Goal: Task Accomplishment & Management: Manage account settings

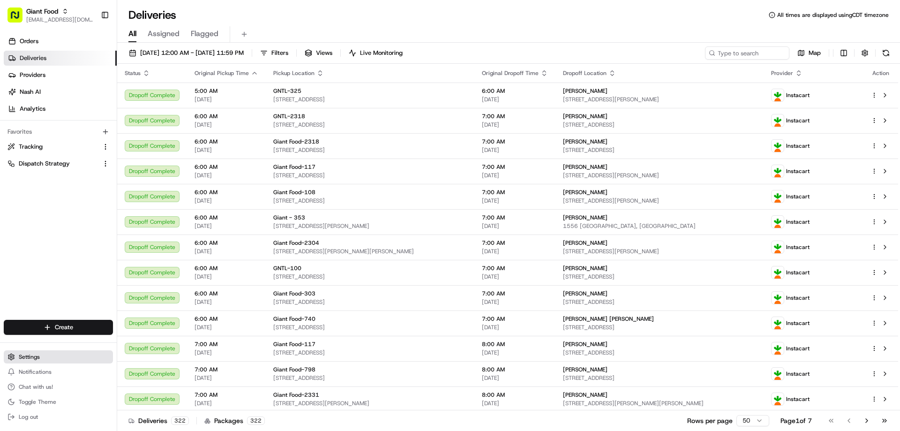
click at [30, 357] on span "Settings" at bounding box center [29, 357] width 21 height 8
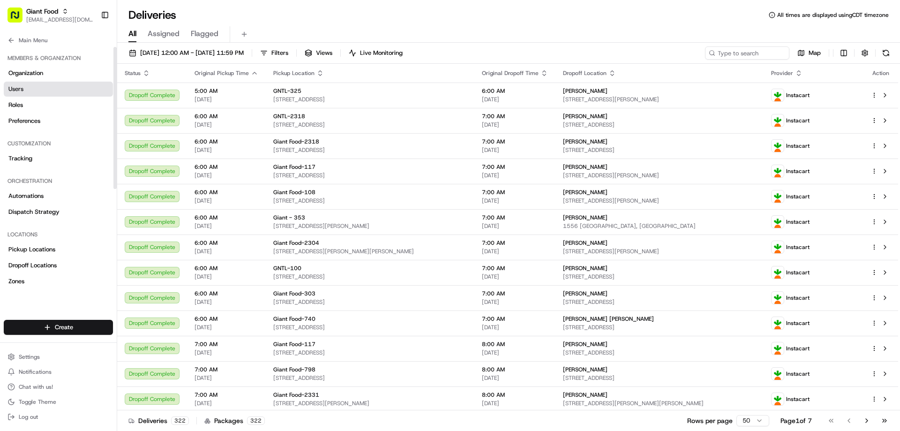
click at [19, 88] on span "Users" at bounding box center [15, 89] width 15 height 8
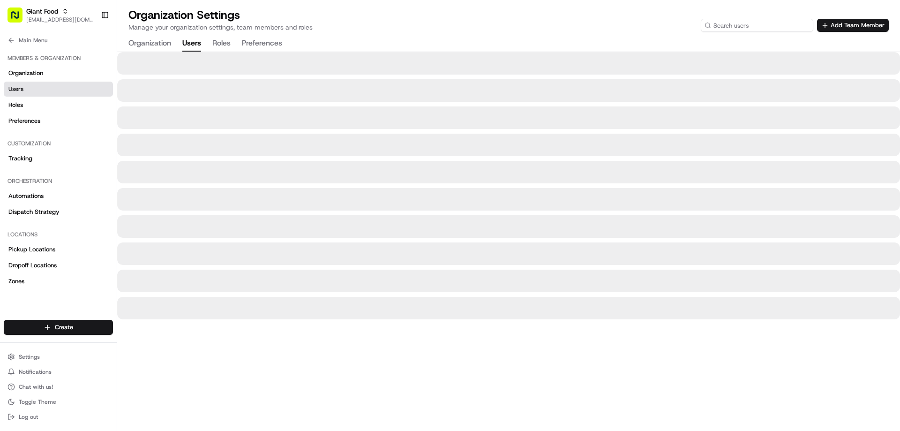
click at [759, 27] on input at bounding box center [757, 25] width 113 height 13
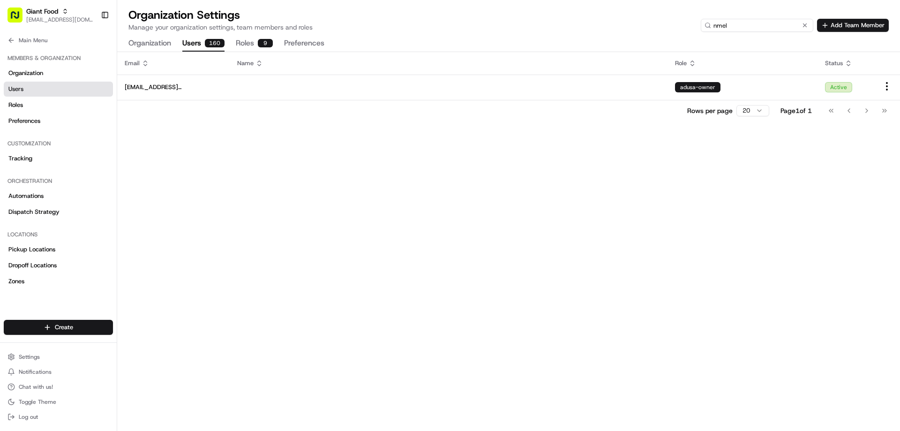
type input "nmel"
click at [30, 358] on span "Settings" at bounding box center [29, 357] width 21 height 8
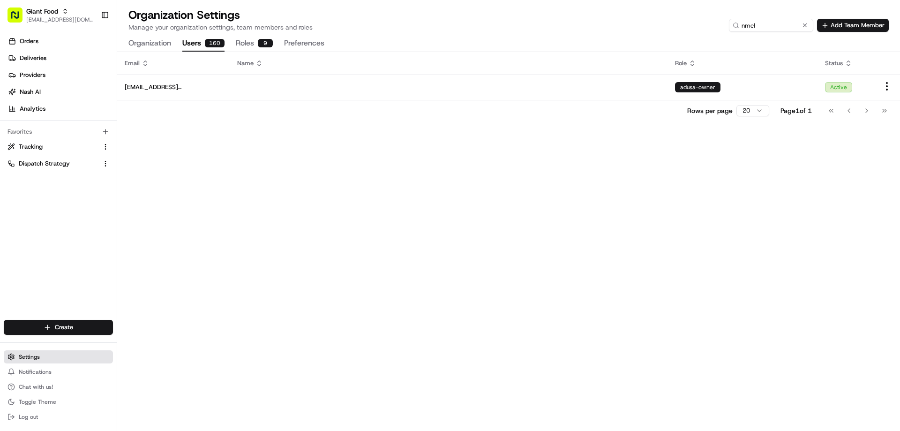
click at [34, 358] on span "Settings" at bounding box center [29, 357] width 21 height 8
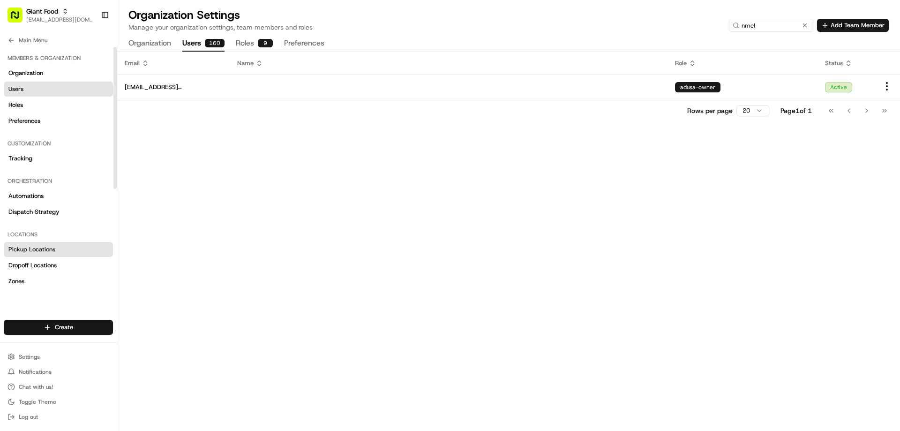
click at [45, 253] on span "Pickup Locations" at bounding box center [31, 249] width 47 height 8
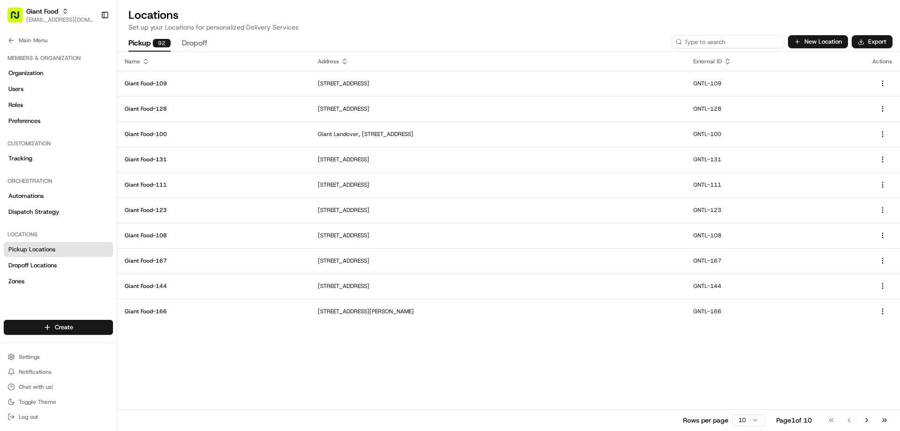
click at [739, 46] on input at bounding box center [728, 41] width 113 height 13
type input "141"
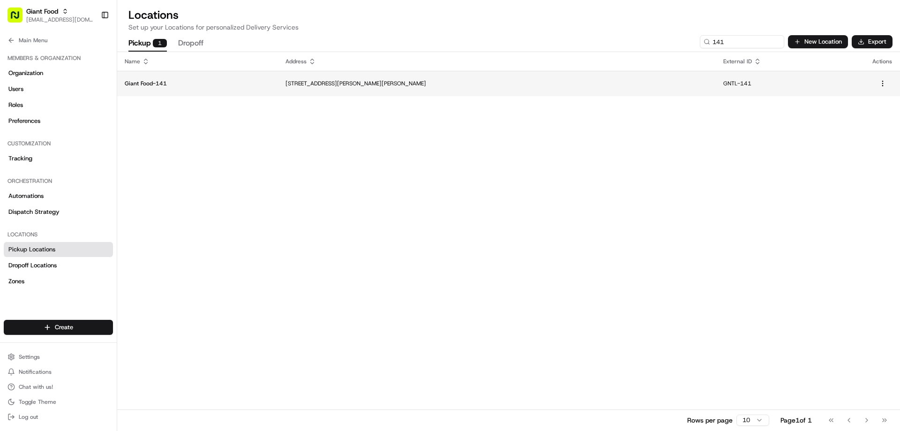
click at [152, 85] on p "Giant Food-141" at bounding box center [198, 84] width 146 height 8
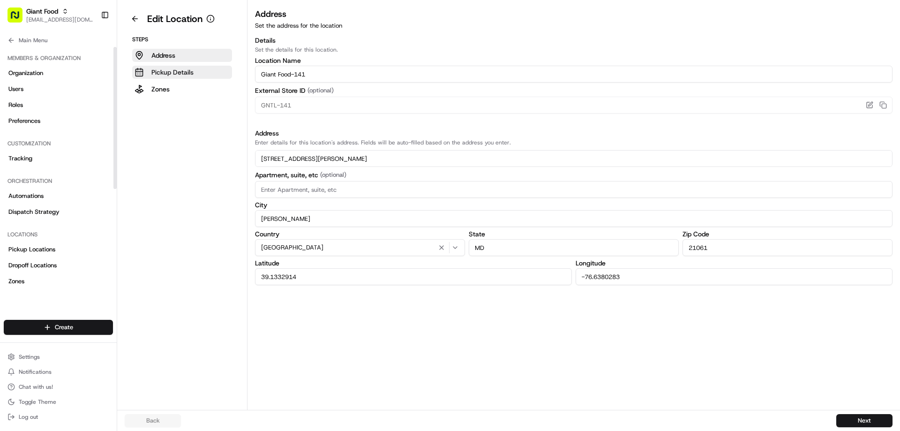
click at [162, 68] on p "Pickup Details" at bounding box center [172, 72] width 42 height 9
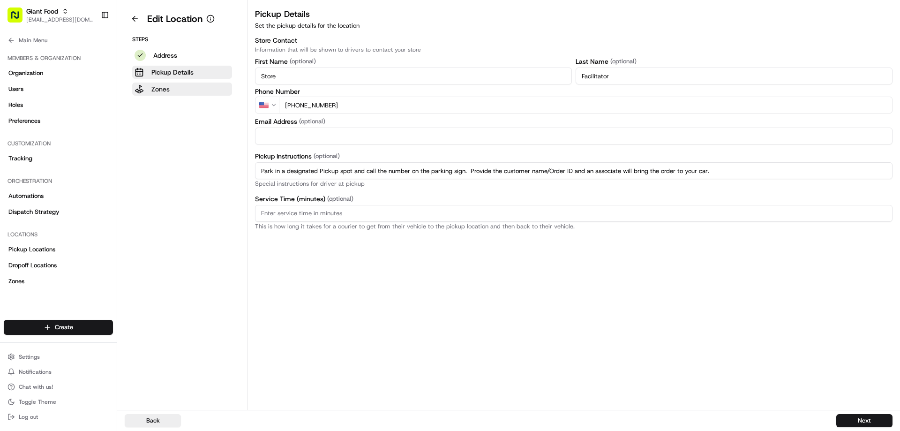
click at [166, 93] on p "Zones" at bounding box center [160, 88] width 18 height 9
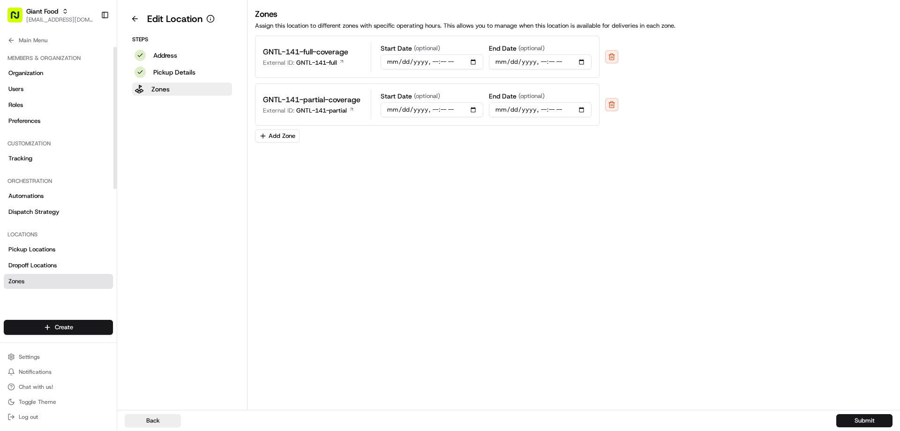
click at [18, 282] on span "Zones" at bounding box center [16, 281] width 16 height 8
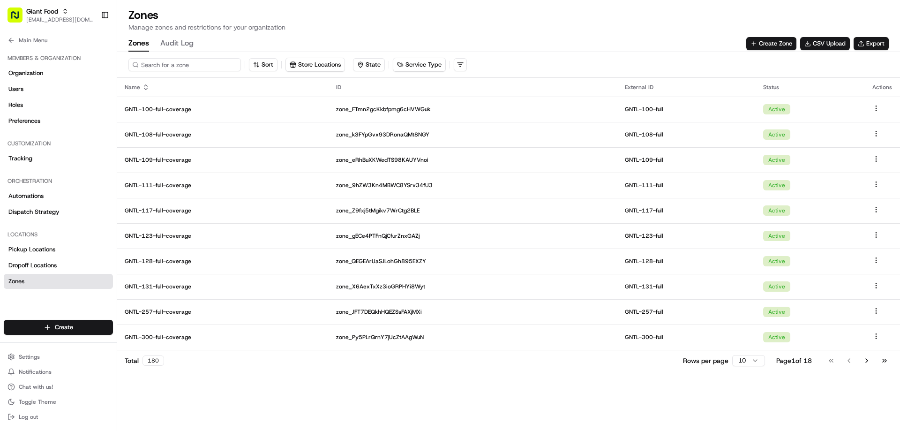
click at [195, 69] on input at bounding box center [184, 64] width 113 height 13
type input "141"
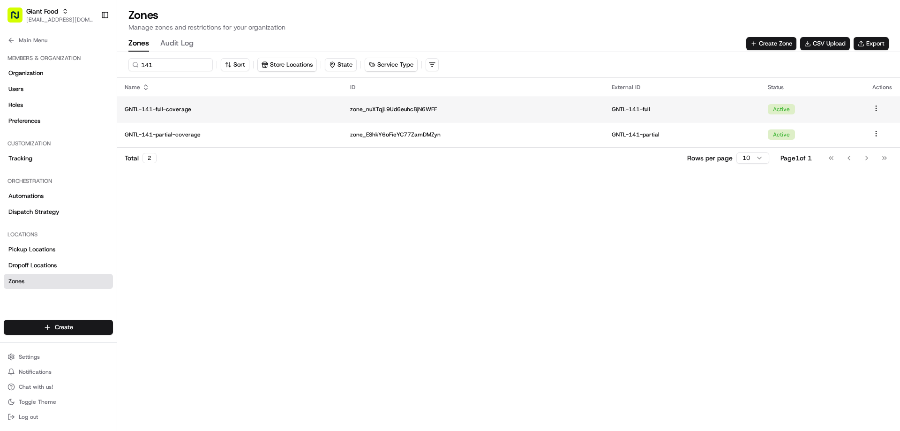
click at [174, 110] on p "GNTL-141-full-coverage" at bounding box center [230, 110] width 211 height 8
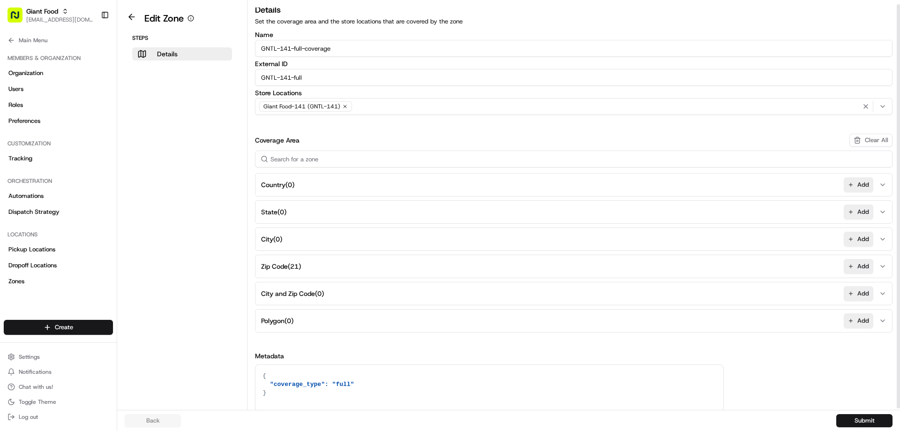
scroll to position [6, 0]
click at [883, 267] on icon "button" at bounding box center [883, 265] width 8 height 8
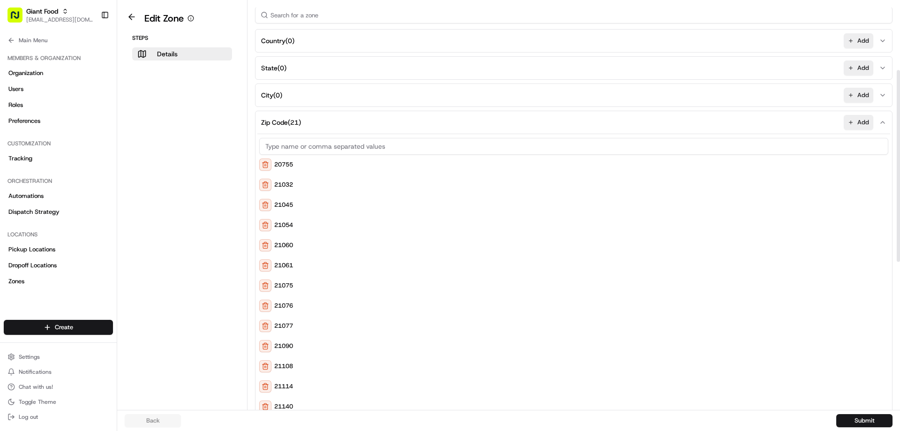
scroll to position [146, 0]
click at [885, 125] on icon "button" at bounding box center [883, 125] width 8 height 8
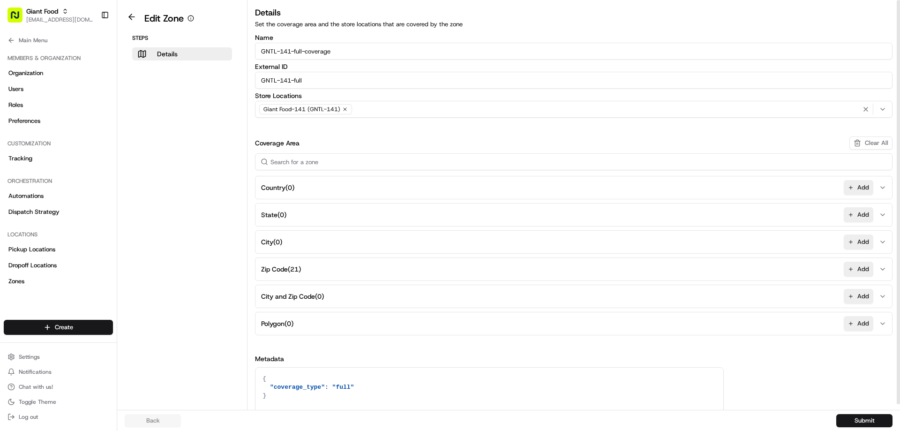
scroll to position [0, 0]
click at [133, 20] on button at bounding box center [132, 16] width 22 height 11
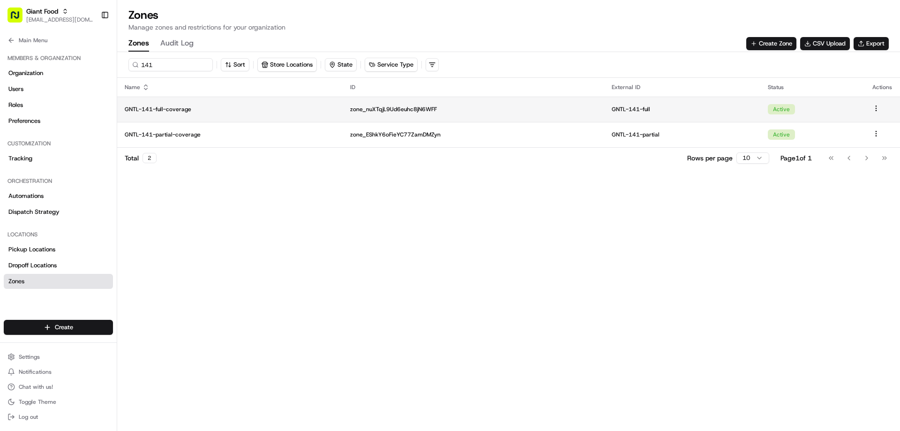
click at [877, 110] on html "Giant Food nmelon@adusa.com Toggle Sidebar Orders Deliveries Providers Nash AI …" at bounding box center [450, 215] width 900 height 431
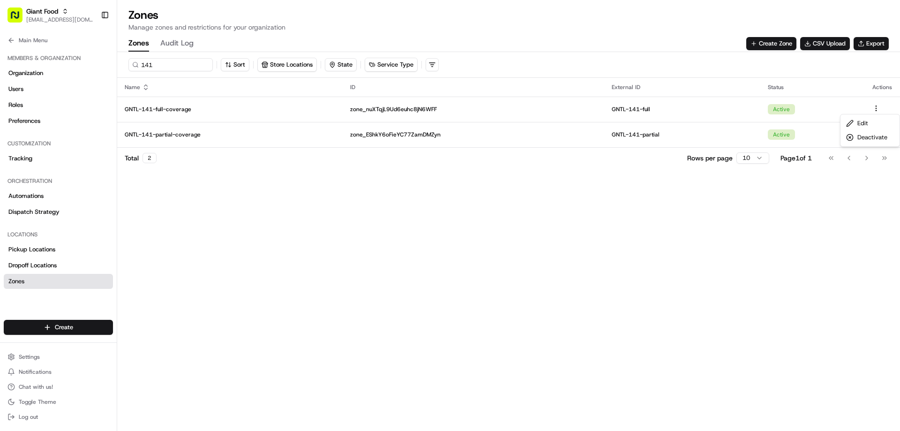
click at [850, 190] on html "Giant Food nmelon@adusa.com Toggle Sidebar Orders Deliveries Providers Nash AI …" at bounding box center [450, 215] width 900 height 431
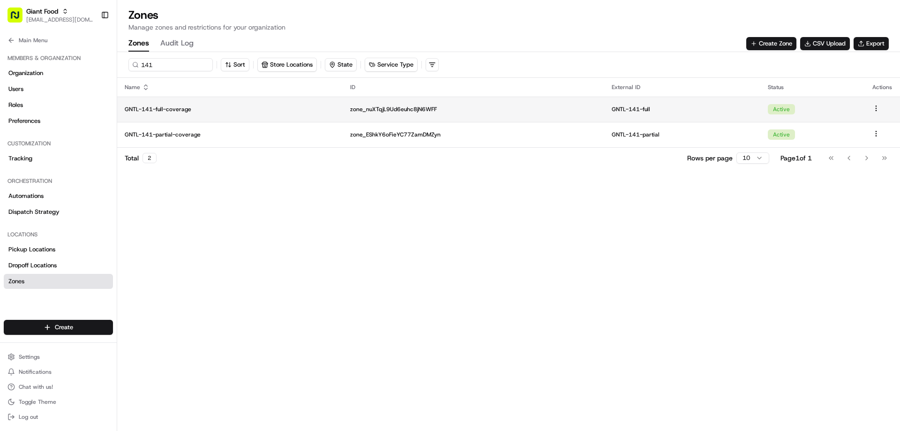
click at [875, 111] on html "Giant Food nmelon@adusa.com Toggle Sidebar Orders Deliveries Providers Nash AI …" at bounding box center [450, 215] width 900 height 431
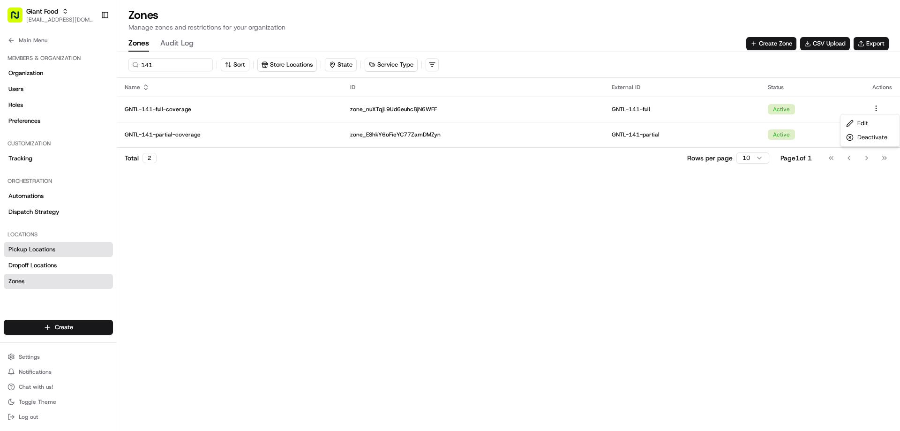
click at [35, 247] on html "Giant Food nmelon@adusa.com Toggle Sidebar Orders Deliveries Providers Nash AI …" at bounding box center [450, 215] width 900 height 431
click at [46, 248] on span "Pickup Locations" at bounding box center [31, 249] width 47 height 8
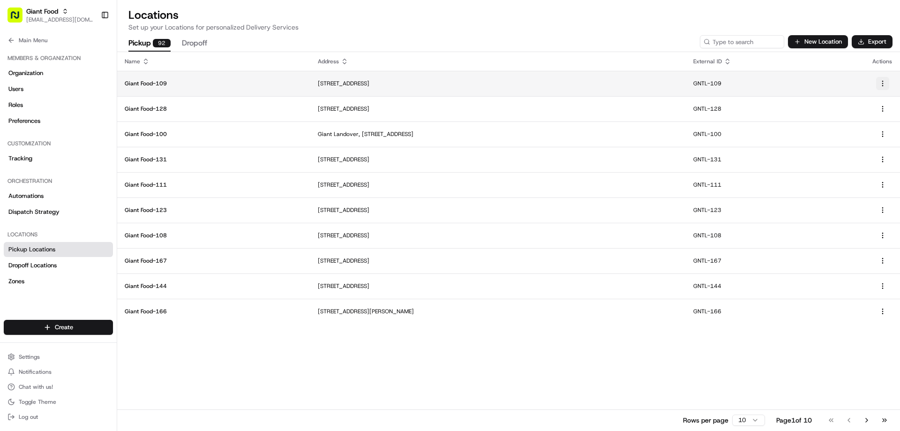
click at [887, 86] on html "Giant Food nmelon@adusa.com Toggle Sidebar Orders Deliveries Providers Nash AI …" at bounding box center [450, 215] width 900 height 431
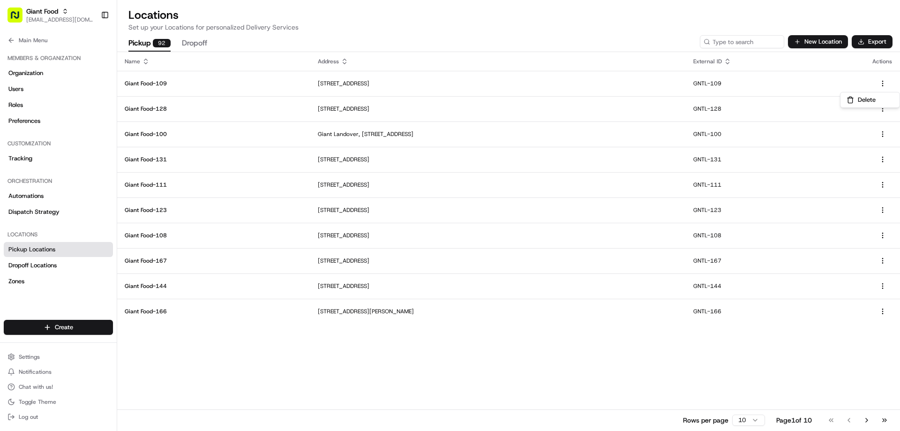
click at [551, 377] on html "Giant Food nmelon@adusa.com Toggle Sidebar Orders Deliveries Providers Nash AI …" at bounding box center [450, 215] width 900 height 431
click at [813, 44] on button "New Location" at bounding box center [818, 41] width 60 height 13
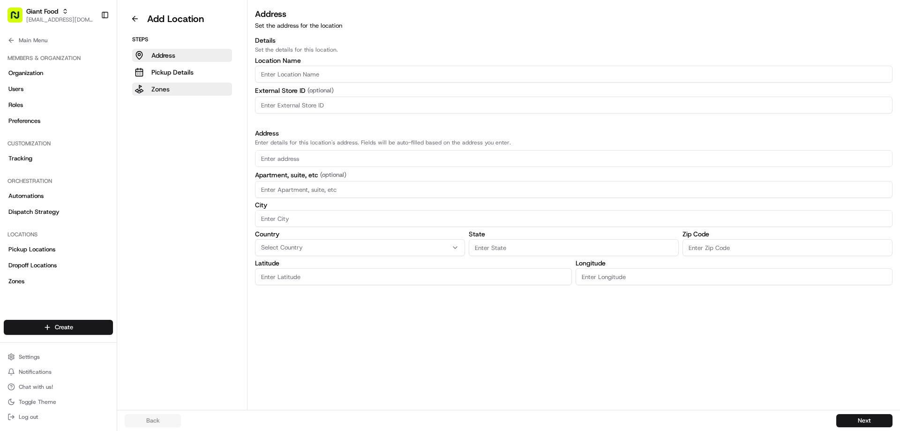
click at [164, 91] on p "Zones" at bounding box center [160, 88] width 18 height 9
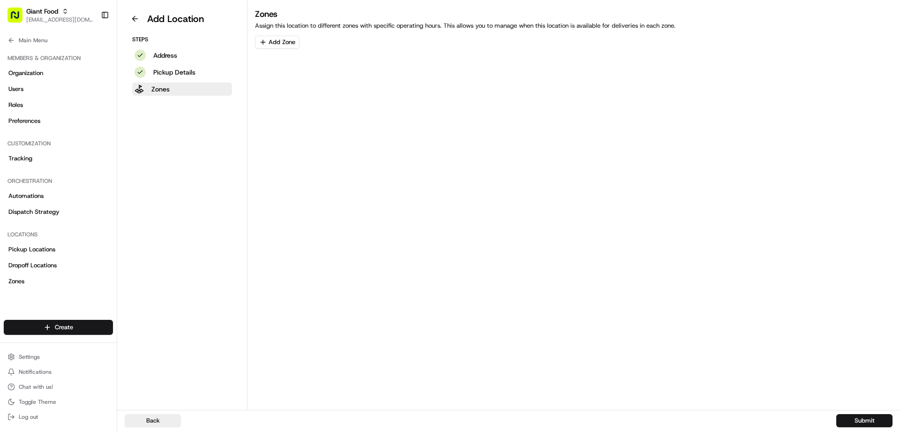
click at [283, 43] on button "Add Zone" at bounding box center [277, 42] width 45 height 13
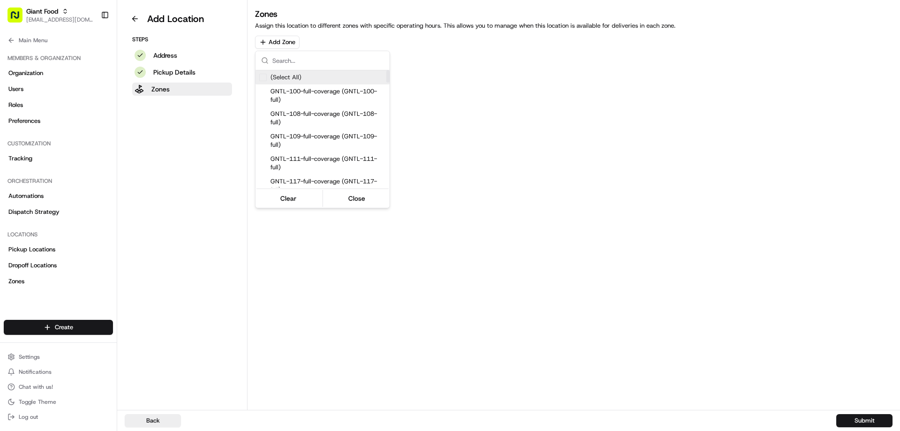
click at [309, 61] on input "text" at bounding box center [328, 60] width 112 height 19
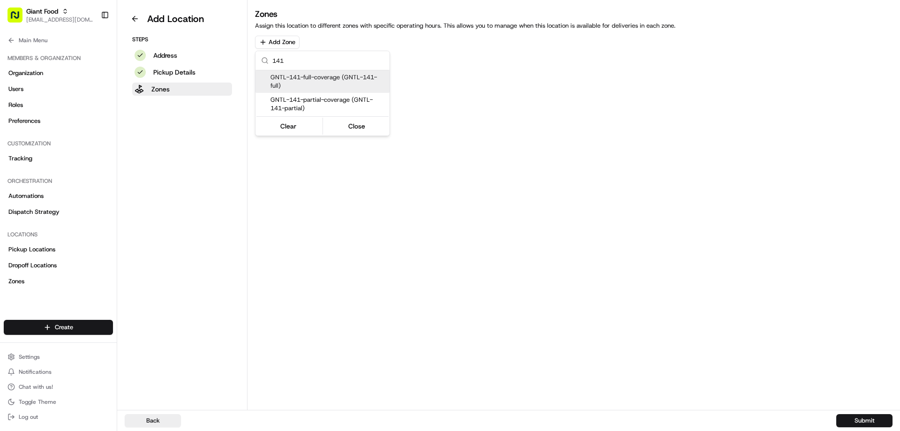
type input "141"
click at [327, 80] on span "GNTL-141-full-coverage (GNTL-141-full)" at bounding box center [328, 81] width 115 height 17
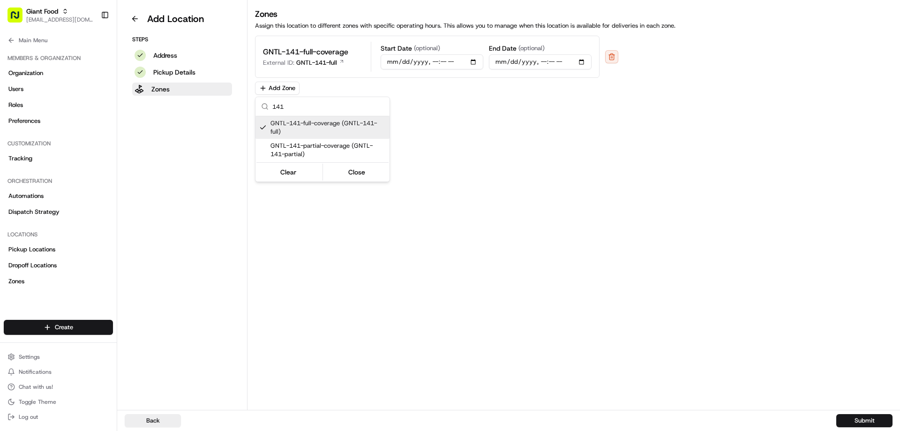
click at [616, 59] on html "Giant Food nmelon@adusa.com Toggle Sidebar Orders Deliveries Providers Nash AI …" at bounding box center [450, 215] width 900 height 431
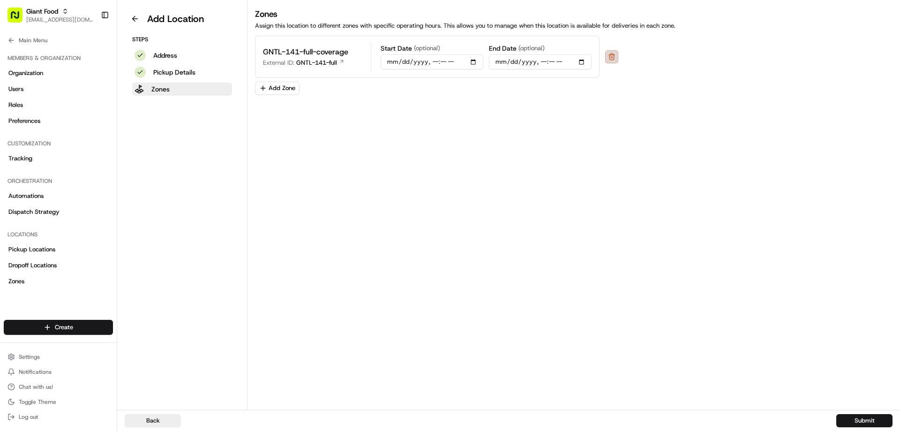
click at [619, 59] on button "button" at bounding box center [611, 56] width 13 height 13
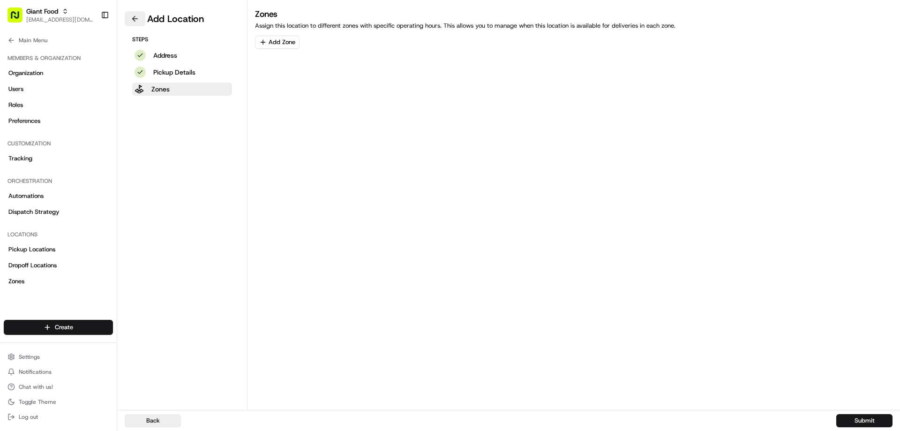
click at [132, 15] on button at bounding box center [135, 18] width 21 height 15
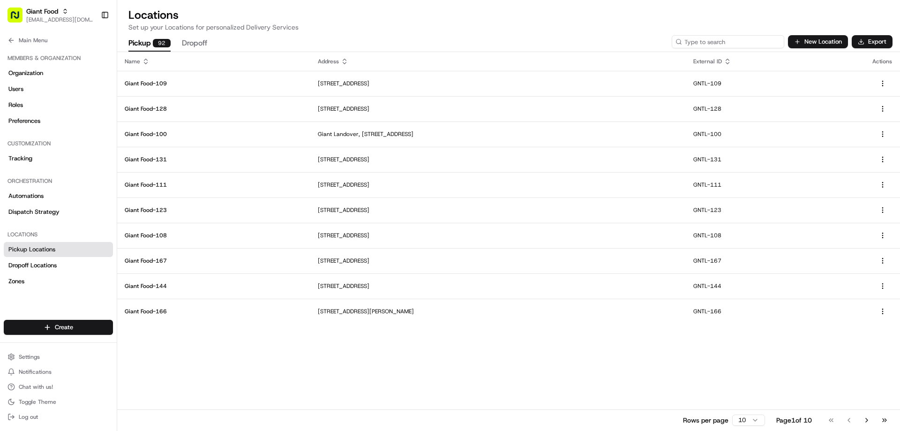
click at [741, 43] on input at bounding box center [728, 41] width 113 height 13
type input "141"
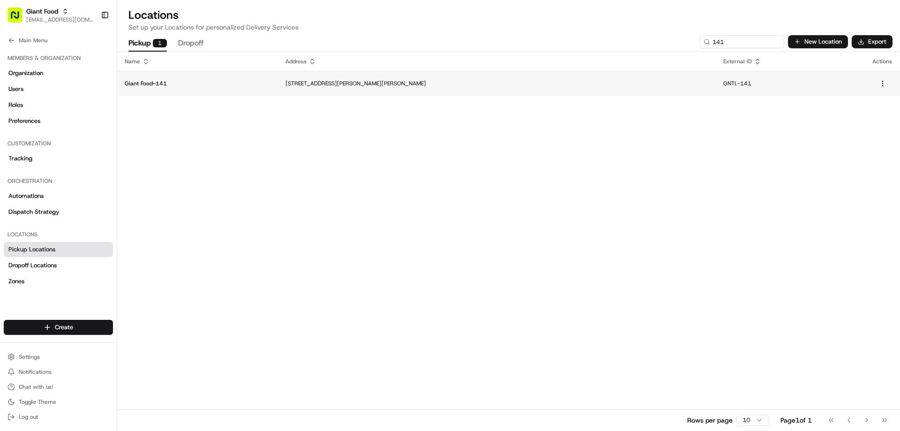
click at [163, 85] on p "Giant Food-141" at bounding box center [198, 84] width 146 height 8
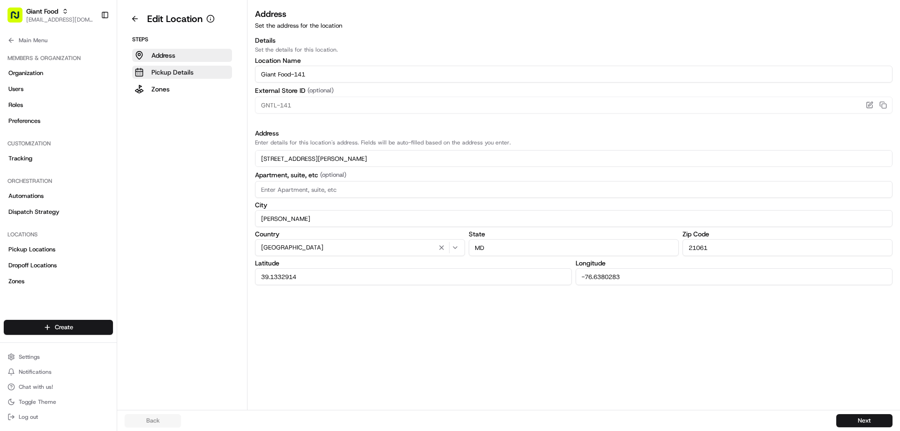
click at [185, 70] on p "Pickup Details" at bounding box center [172, 72] width 42 height 9
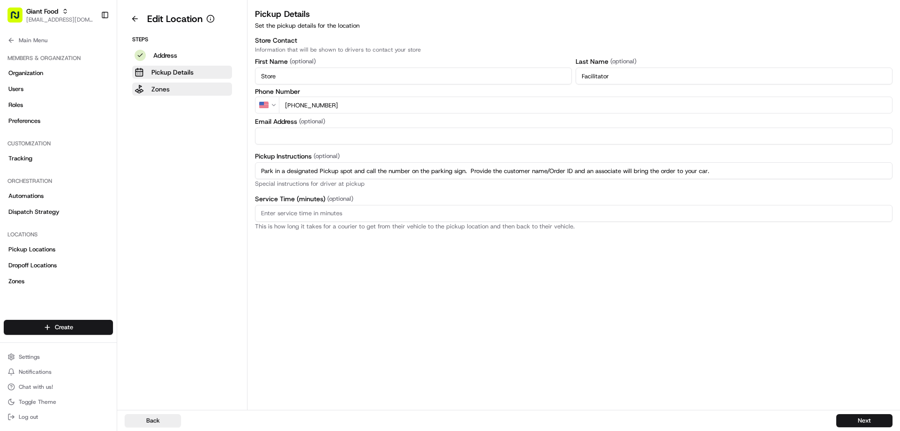
click at [166, 91] on p "Zones" at bounding box center [160, 88] width 18 height 9
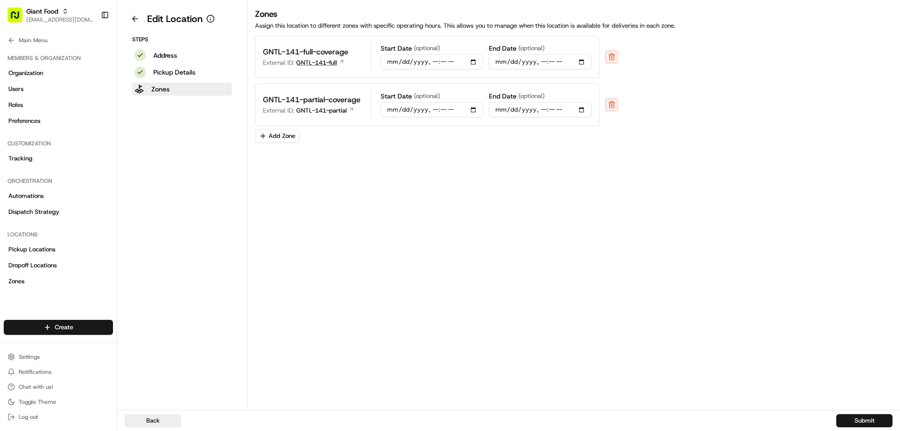
click at [333, 64] on p "GNTL-141-full" at bounding box center [316, 63] width 41 height 8
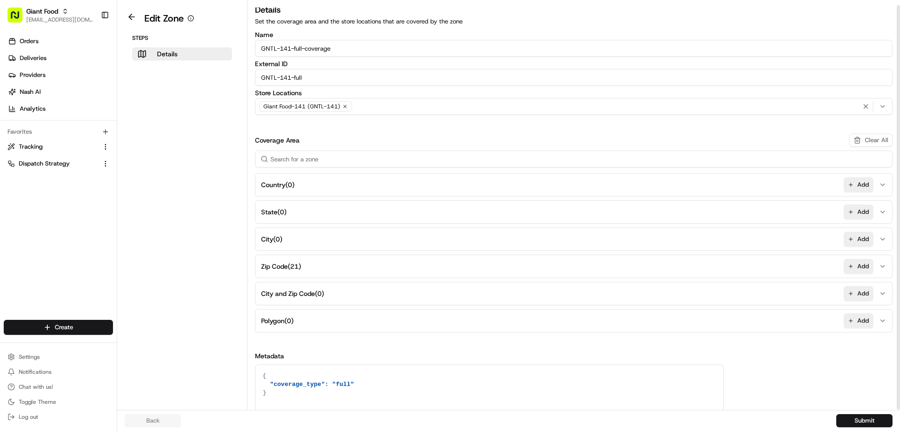
scroll to position [6, 0]
click at [133, 20] on button at bounding box center [132, 16] width 22 height 11
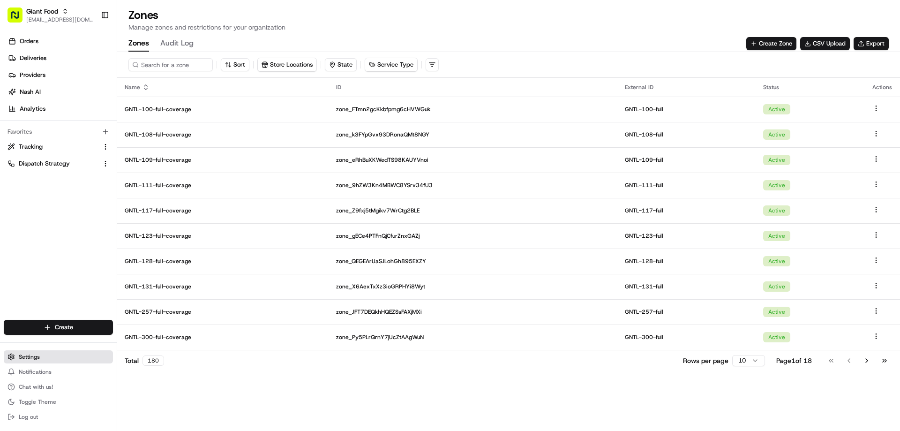
click at [31, 361] on button "Settings" at bounding box center [58, 356] width 109 height 13
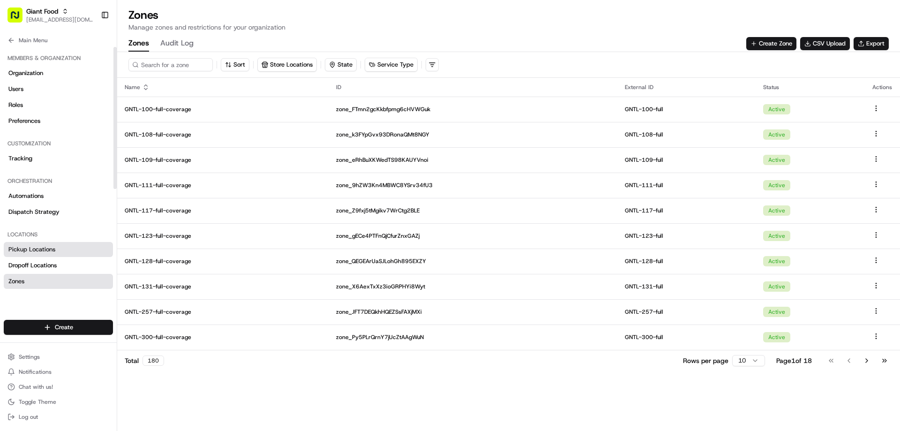
click at [33, 248] on span "Pickup Locations" at bounding box center [31, 249] width 47 height 8
